Goal: Check status

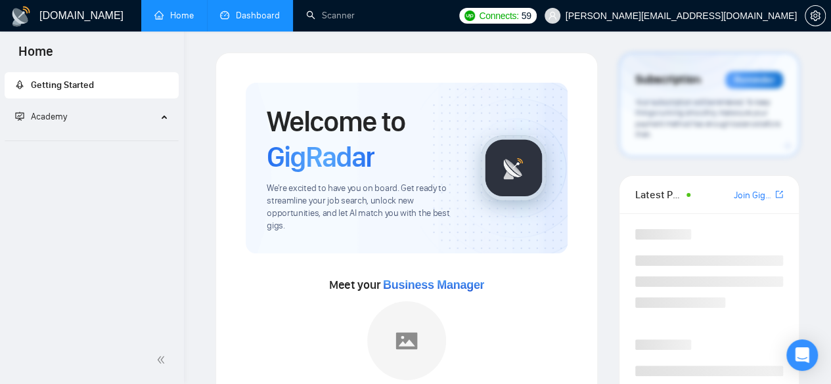
click at [244, 11] on link "Dashboard" at bounding box center [250, 15] width 60 height 11
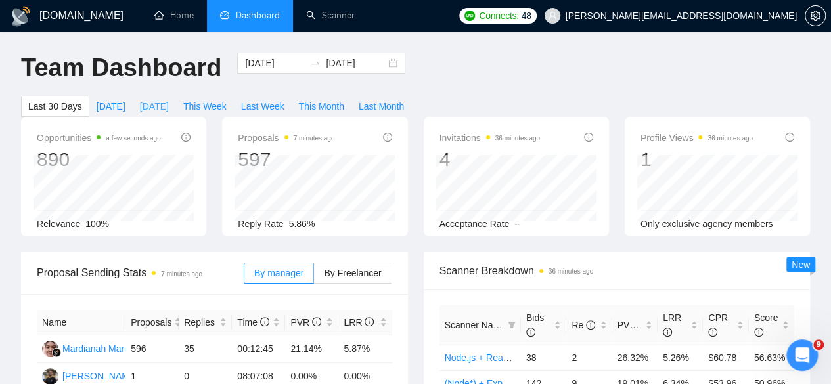
click at [169, 99] on span "[DATE]" at bounding box center [154, 106] width 29 height 14
type input "[DATE]"
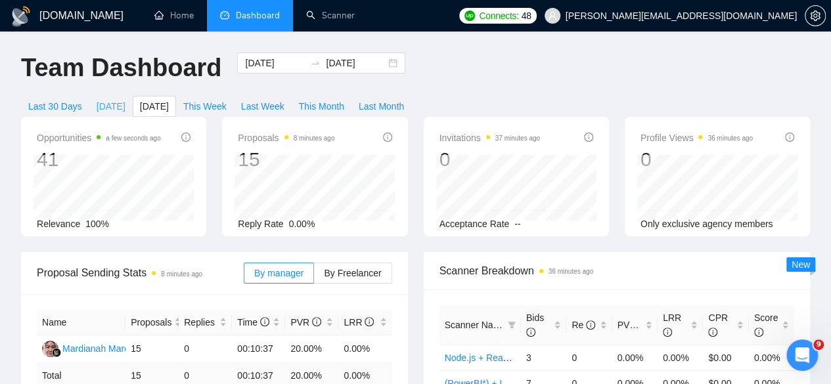
click at [125, 99] on span "[DATE]" at bounding box center [111, 106] width 29 height 14
type input "[DATE]"
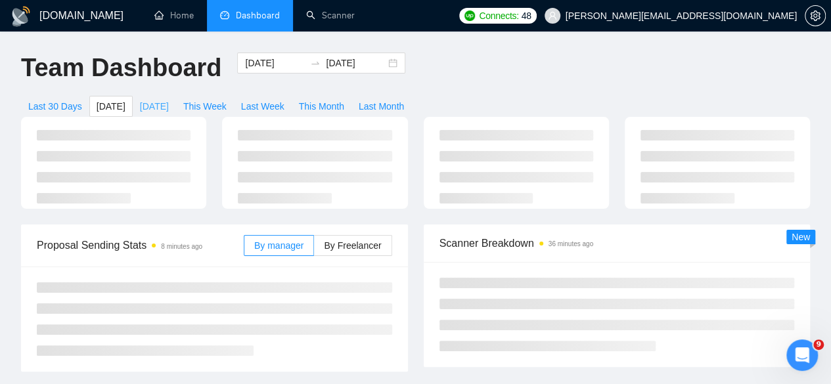
click at [169, 99] on span "[DATE]" at bounding box center [154, 106] width 29 height 14
type input "[DATE]"
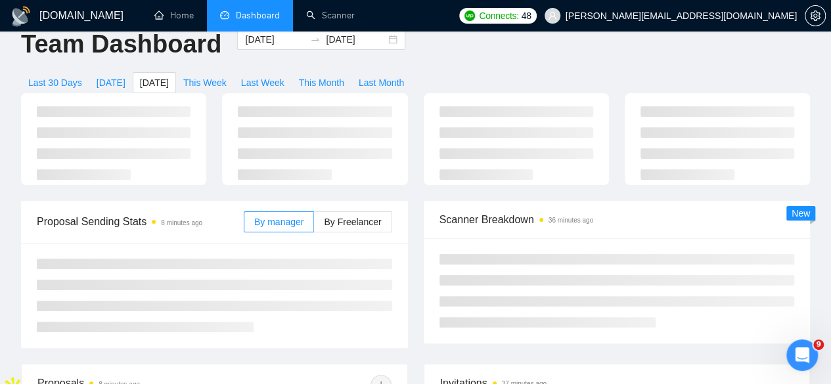
scroll to position [25, 0]
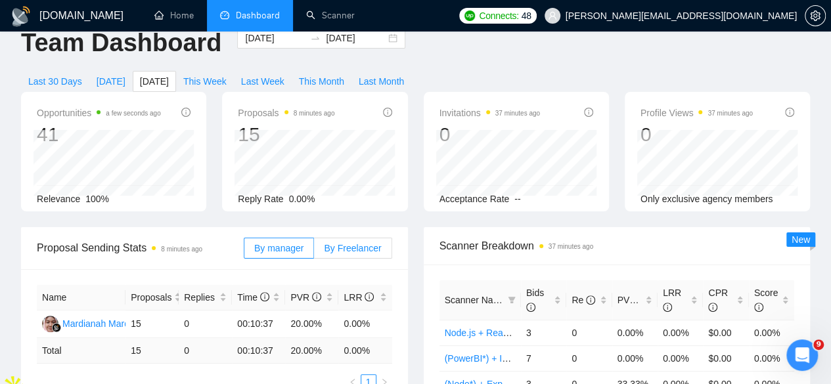
click at [353, 243] on span "By Freelancer" at bounding box center [352, 248] width 57 height 11
click at [314, 251] on input "By Freelancer" at bounding box center [314, 251] width 0 height 0
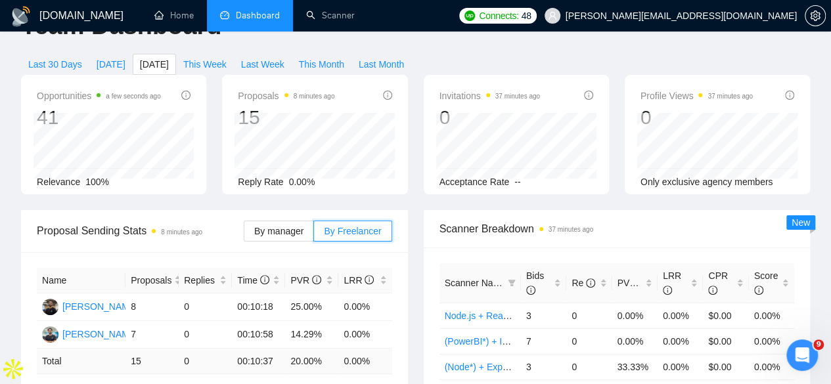
scroll to position [0, 0]
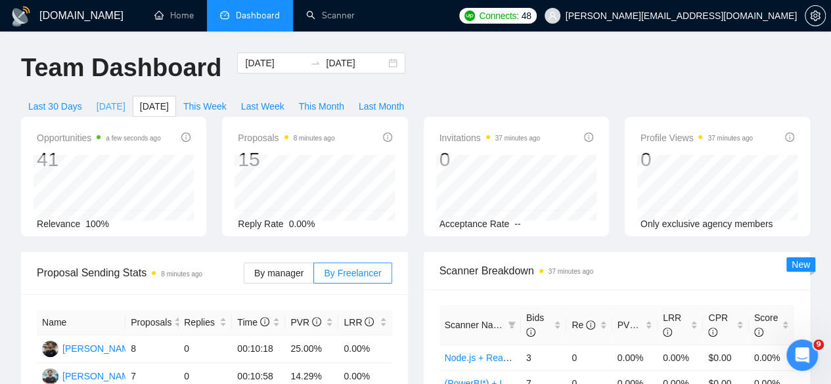
click at [125, 99] on span "[DATE]" at bounding box center [111, 106] width 29 height 14
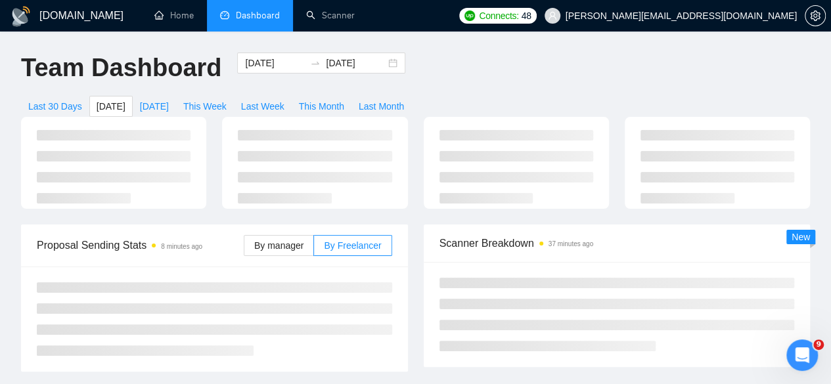
type input "[DATE]"
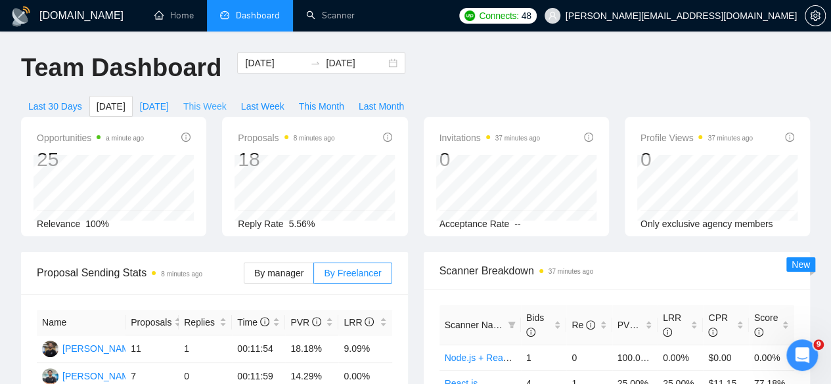
click at [227, 99] on span "This Week" at bounding box center [204, 106] width 43 height 14
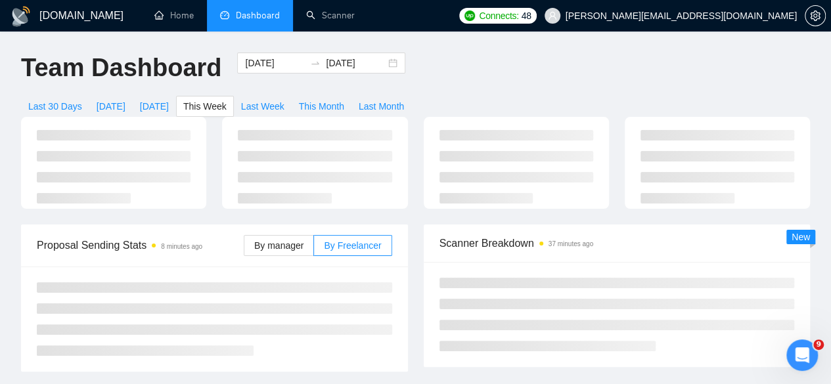
type input "[DATE]"
